Goal: Task Accomplishment & Management: Manage account settings

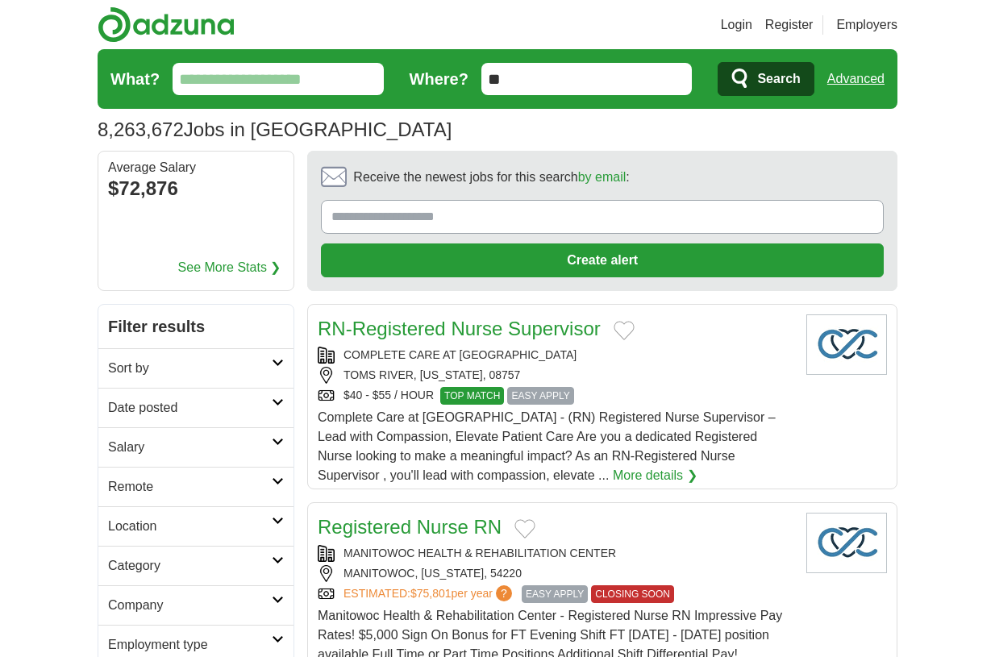
click at [737, 20] on link "Login" at bounding box center [736, 24] width 31 height 19
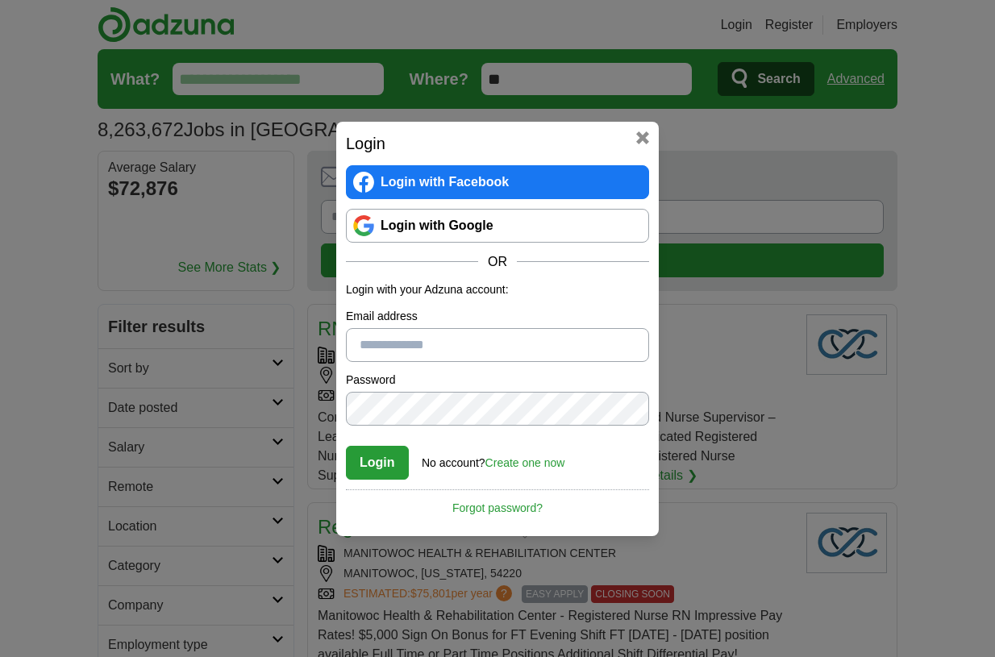
click at [519, 231] on link "Login with Google" at bounding box center [497, 226] width 303 height 34
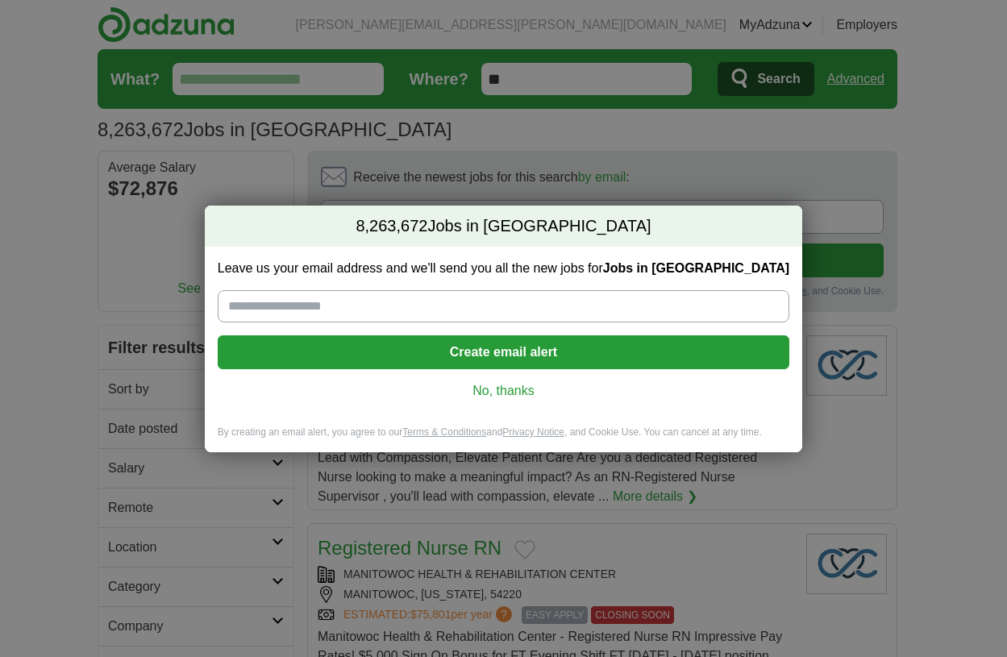
click at [513, 389] on link "No, thanks" at bounding box center [504, 391] width 546 height 18
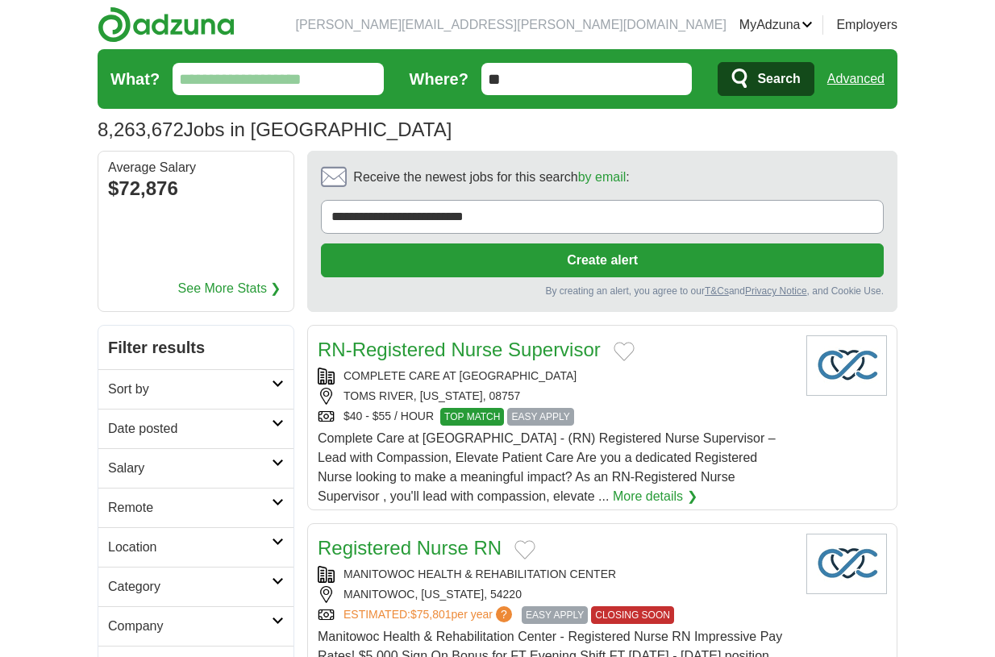
click at [789, 27] on link "MyAdzuna" at bounding box center [777, 24] width 74 height 19
click at [0, 0] on link "Resumes" at bounding box center [0, 0] width 0 height 0
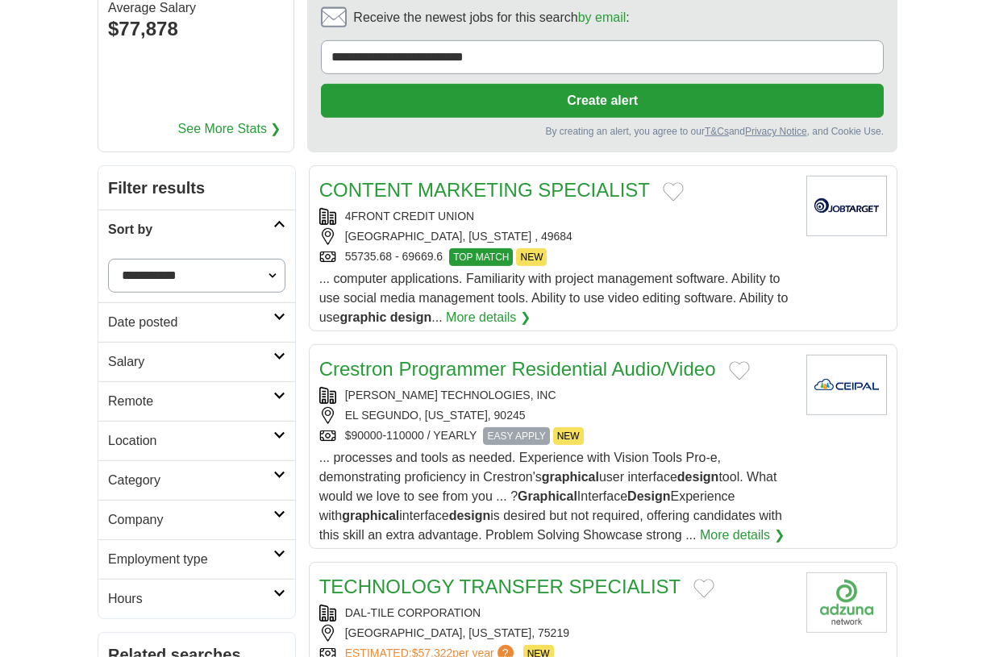
scroll to position [181, 0]
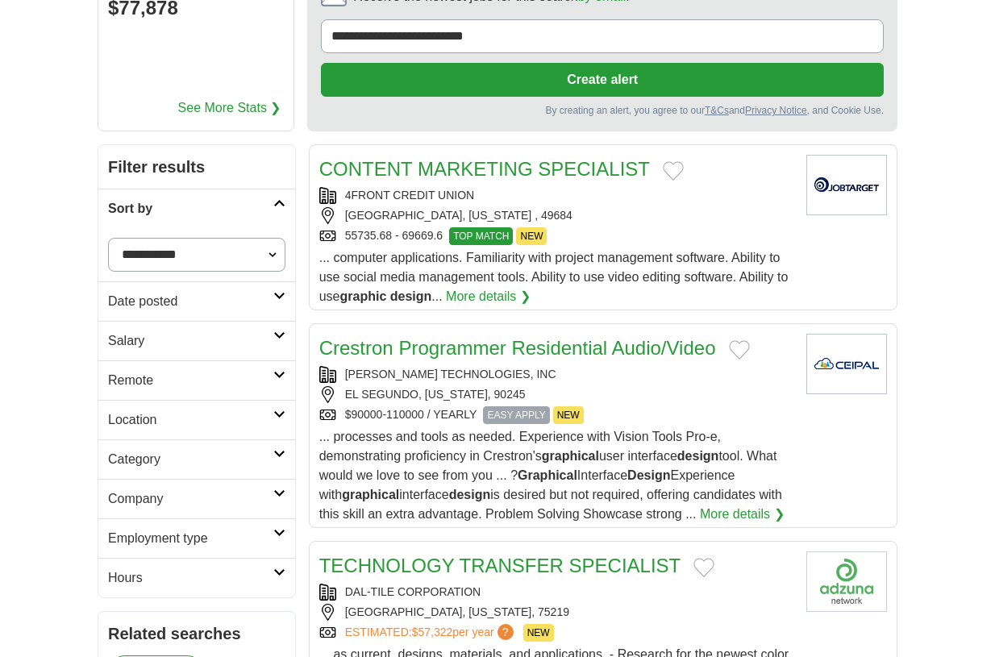
click at [253, 411] on h2 "Location" at bounding box center [190, 420] width 165 height 19
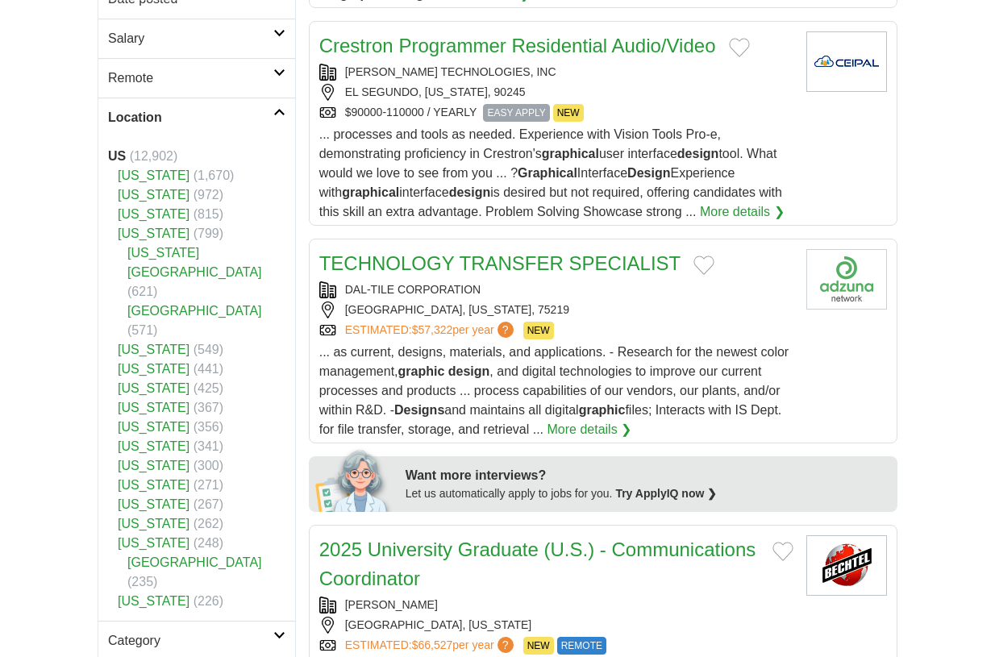
scroll to position [400, 0]
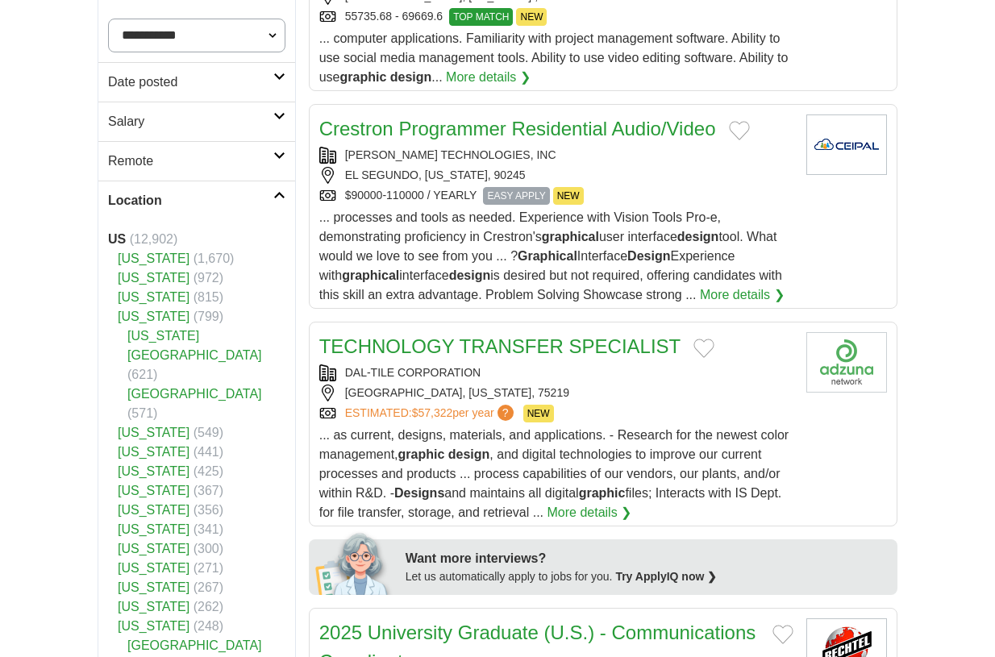
click at [273, 191] on h2 "Location" at bounding box center [190, 200] width 165 height 19
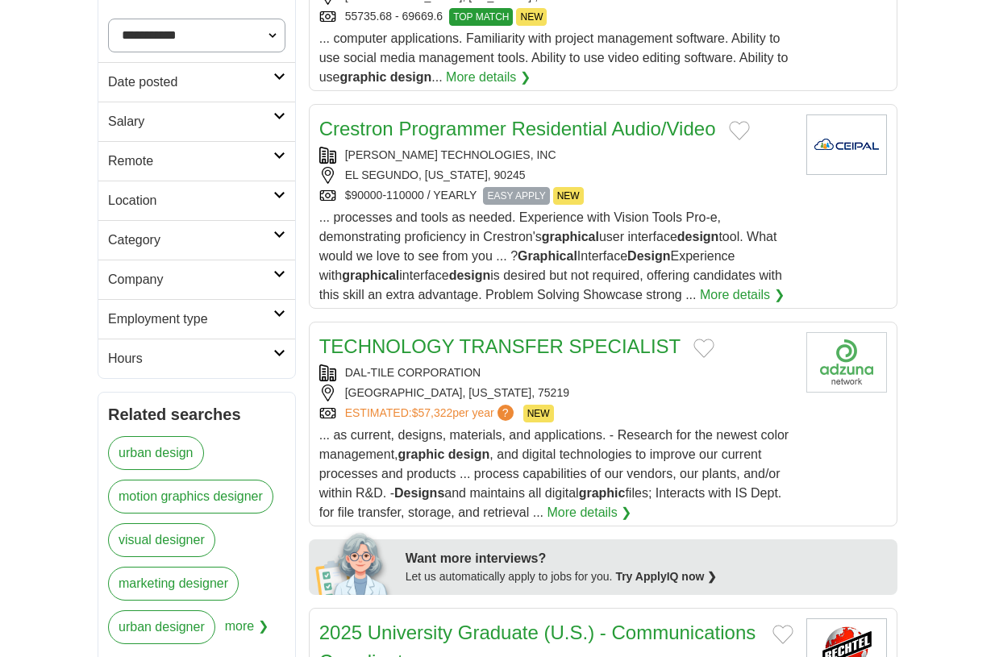
click at [259, 148] on link "Remote" at bounding box center [196, 161] width 197 height 40
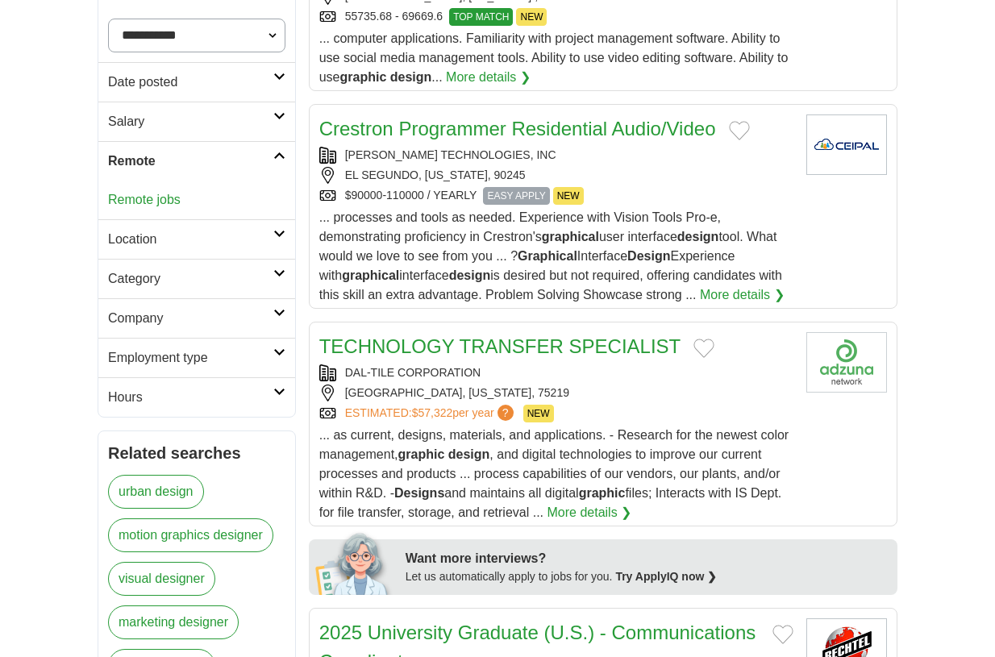
click at [141, 204] on link "Remote jobs" at bounding box center [144, 200] width 73 height 14
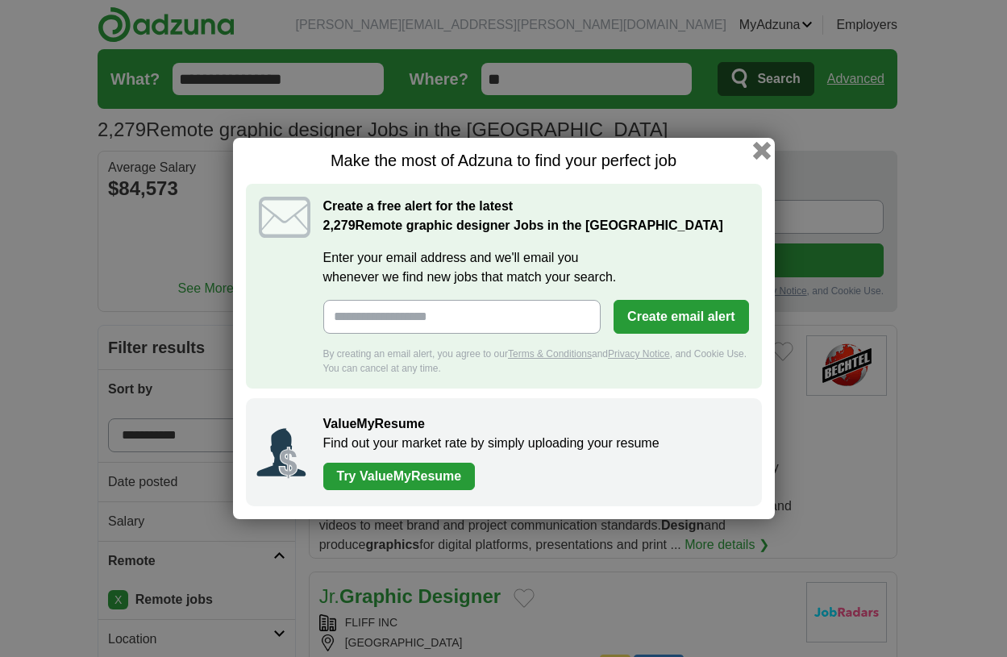
click at [762, 155] on button "button" at bounding box center [762, 151] width 18 height 18
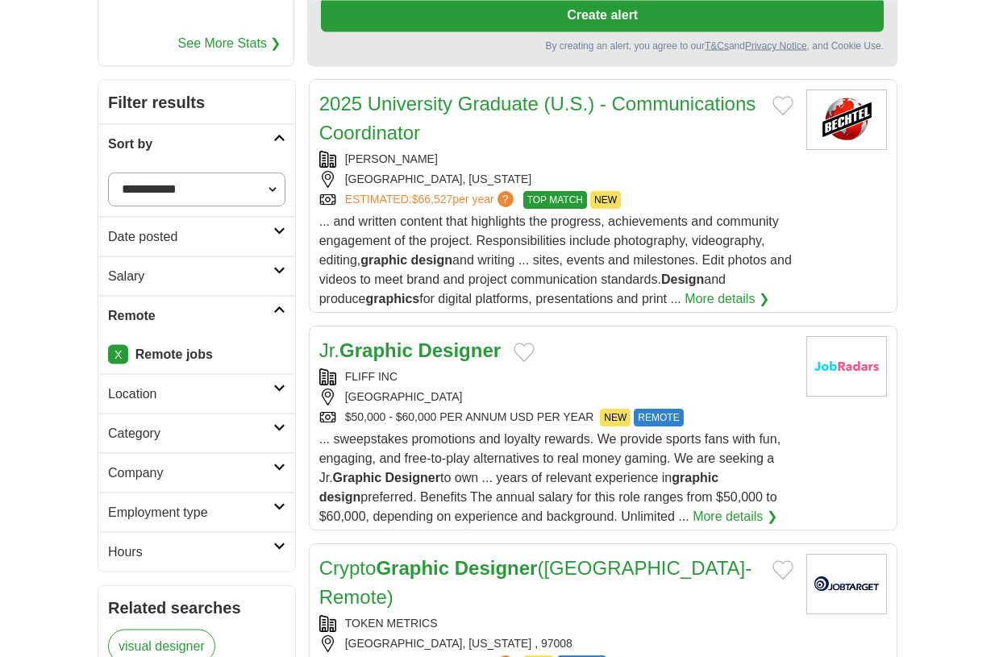
scroll to position [258, 0]
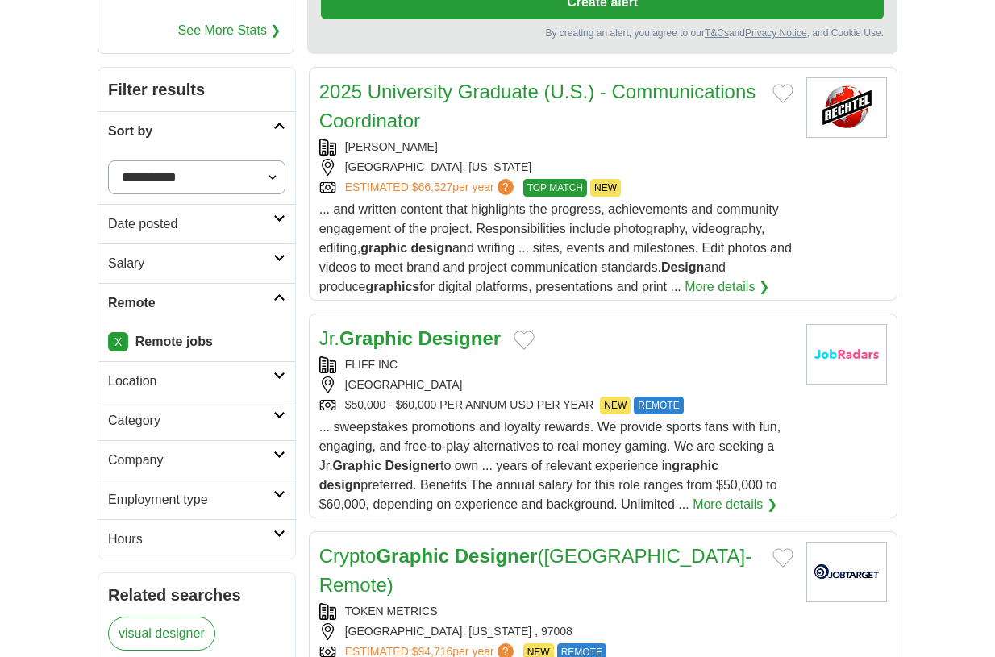
click at [116, 345] on link "X" at bounding box center [118, 341] width 20 height 19
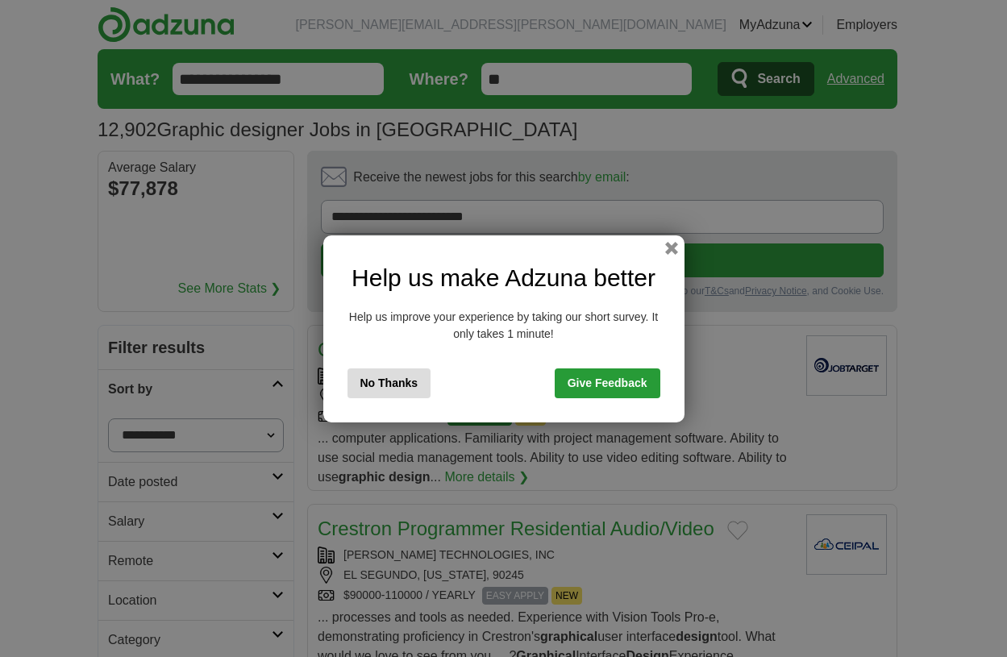
click at [596, 383] on link "Give Feedback" at bounding box center [608, 384] width 106 height 30
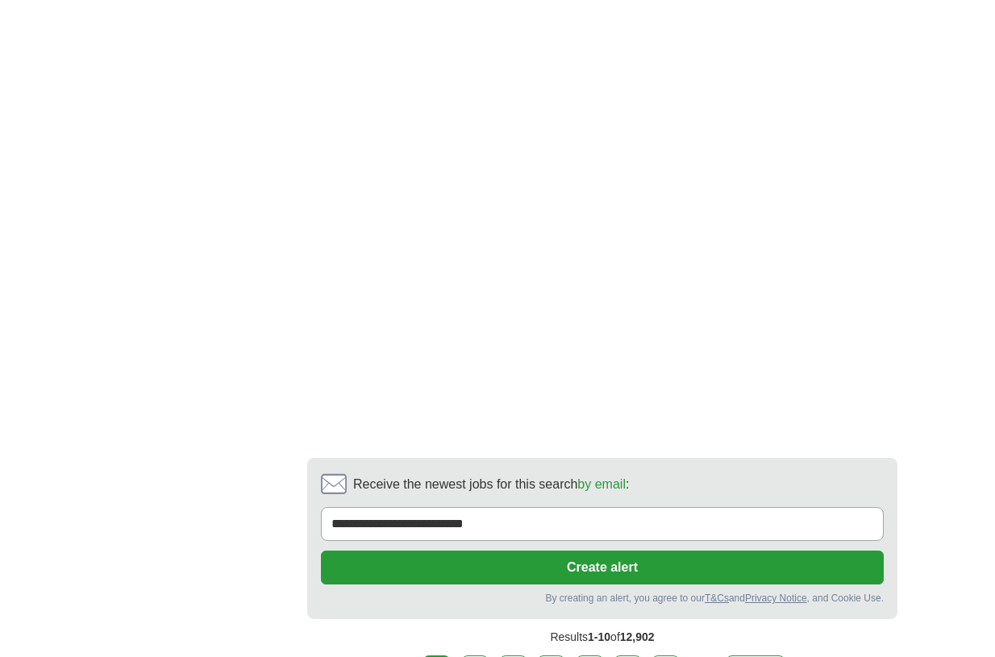
scroll to position [2955, 0]
